Goal: Transaction & Acquisition: Purchase product/service

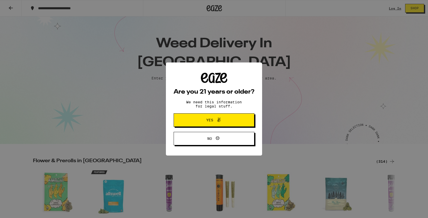
click at [217, 122] on icon at bounding box center [219, 120] width 6 height 6
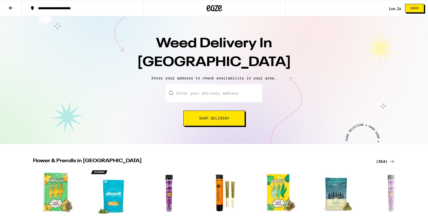
click at [199, 91] on input "Enter your delivery address" at bounding box center [214, 93] width 97 height 18
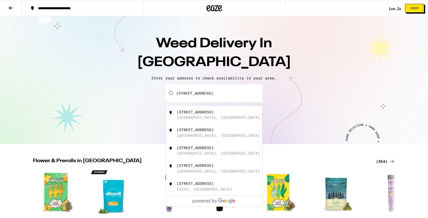
click at [214, 114] on div "[STREET_ADDRESS]" at bounding box center [195, 112] width 37 height 4
type input "[STREET_ADDRESS]"
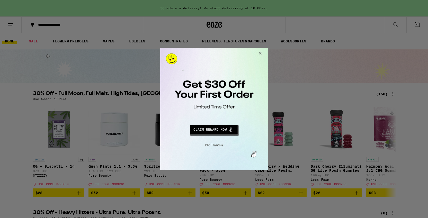
click at [261, 53] on button "Close Modal" at bounding box center [260, 54] width 14 height 12
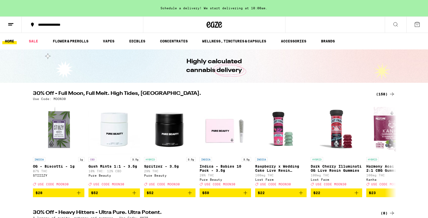
click at [397, 22] on icon at bounding box center [396, 24] width 4 height 4
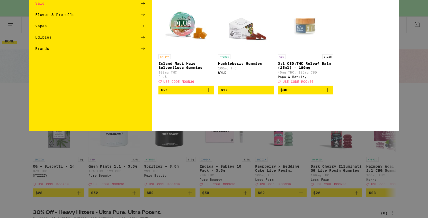
click at [195, 10] on input "Search for Products" at bounding box center [214, 8] width 340 height 5
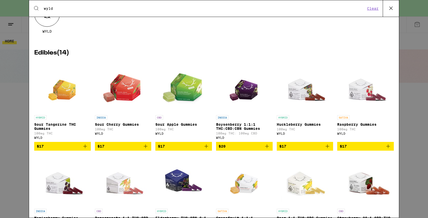
scroll to position [60, 0]
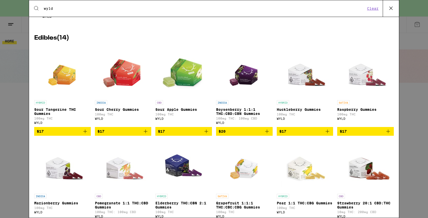
type input "wyld"
click at [145, 134] on icon "Add to bag" at bounding box center [146, 131] width 6 height 6
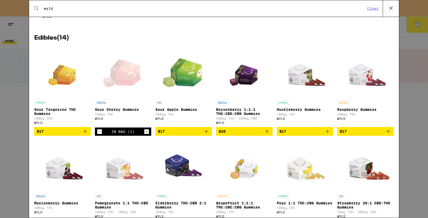
click at [207, 134] on icon "Add to bag" at bounding box center [206, 131] width 6 height 6
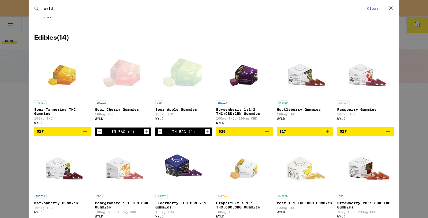
click at [85, 135] on icon "Add to bag" at bounding box center [85, 131] width 6 height 6
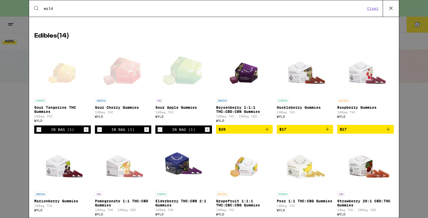
scroll to position [0, 0]
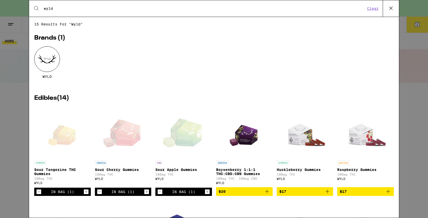
click at [390, 6] on icon at bounding box center [392, 8] width 8 height 8
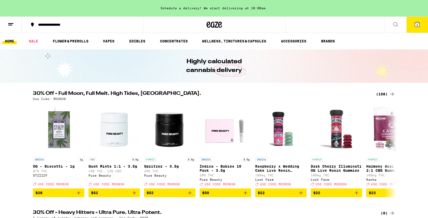
click at [415, 23] on icon at bounding box center [418, 24] width 6 height 6
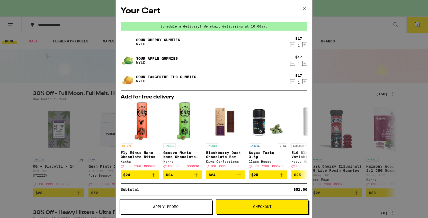
click at [306, 7] on icon at bounding box center [305, 8] width 8 height 8
